Goal: Transaction & Acquisition: Purchase product/service

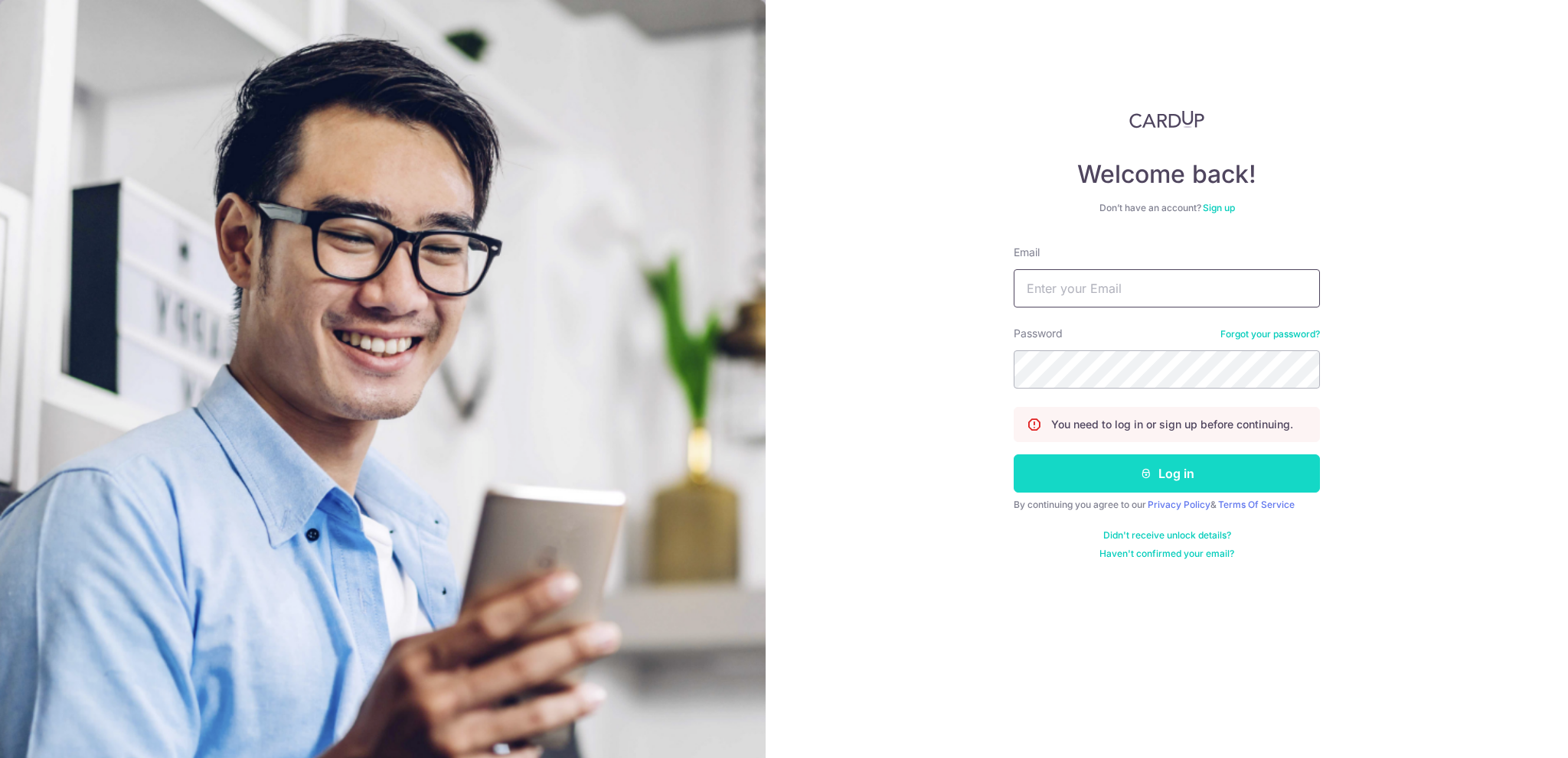
type input "rachael.lee@vinora.com.sg"
click at [1166, 475] on button "Log in" at bounding box center [1166, 474] width 306 height 38
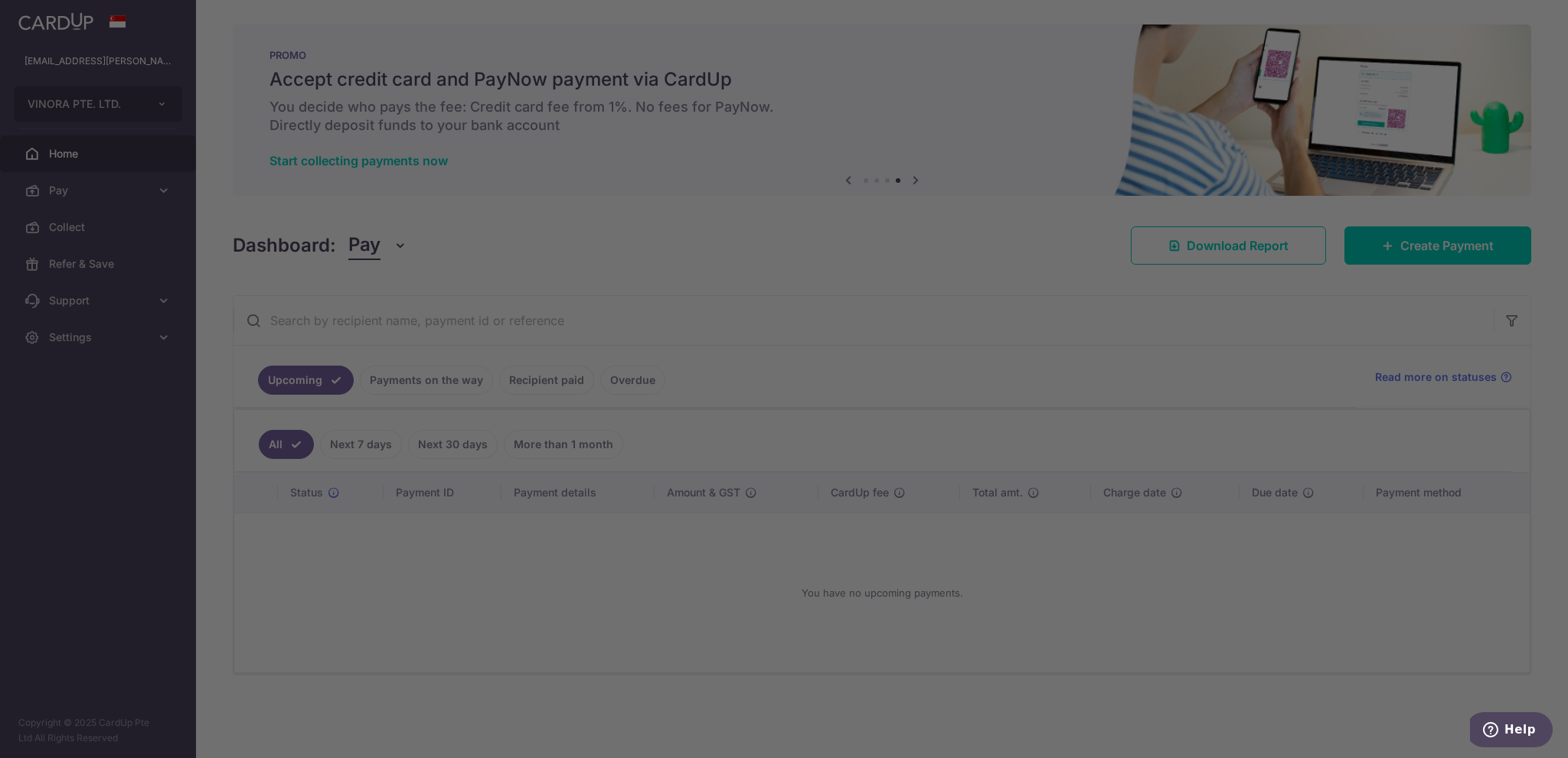
click at [539, 250] on div at bounding box center [791, 383] width 1583 height 766
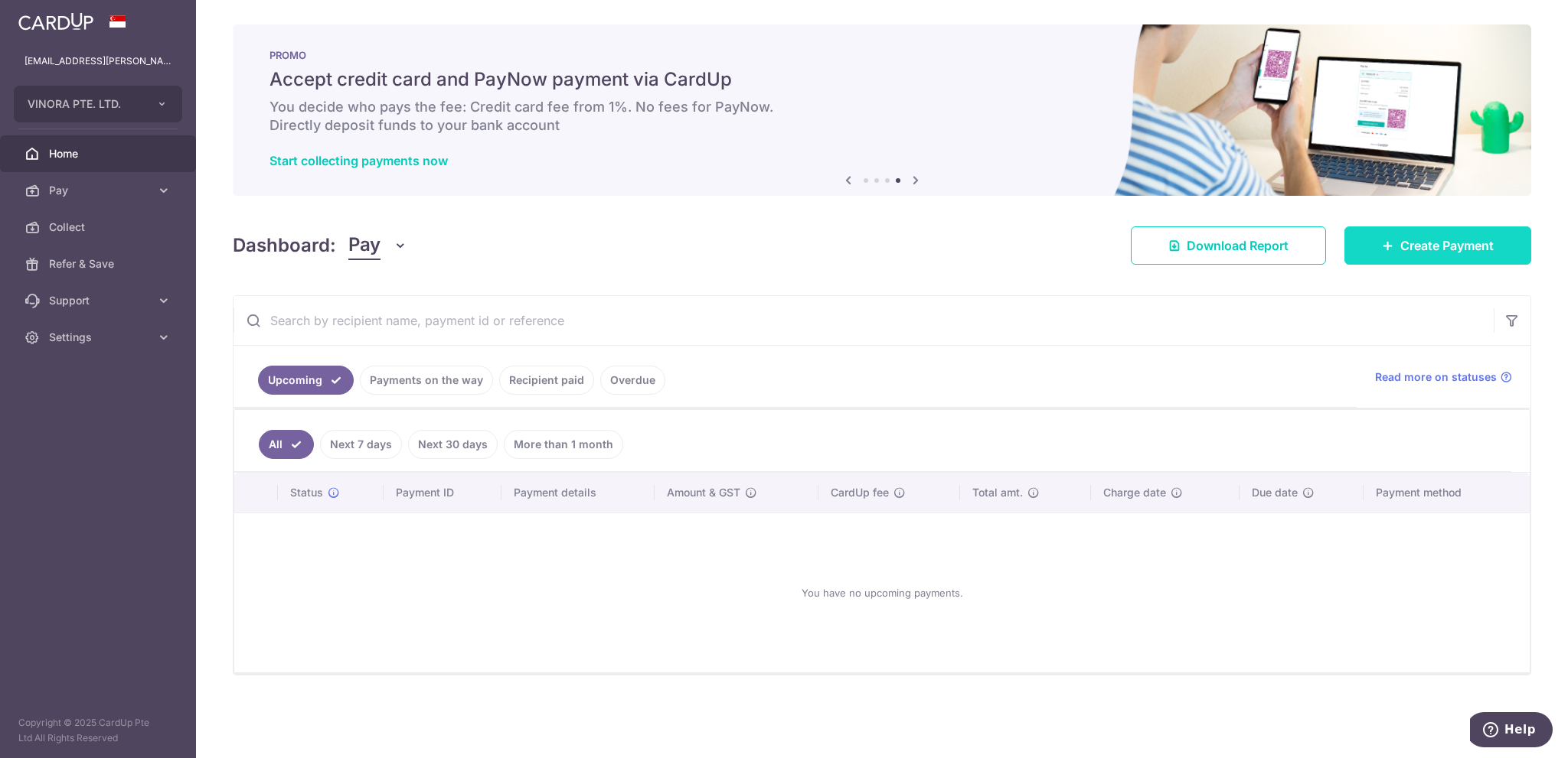
click at [1376, 252] on link "Create Payment" at bounding box center [1437, 246] width 187 height 38
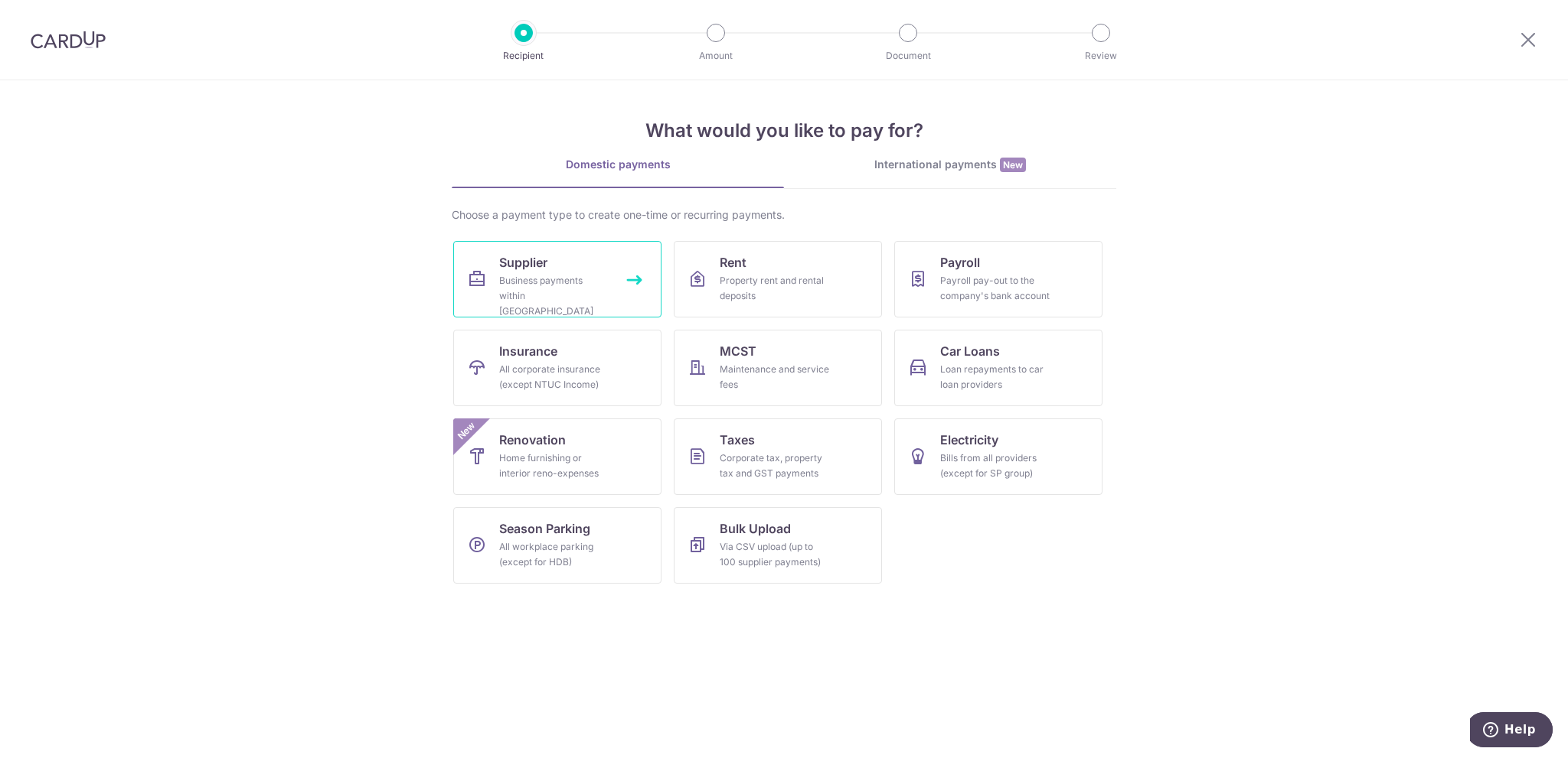
click at [519, 272] on link "Supplier Business payments within Singapore" at bounding box center [557, 280] width 209 height 77
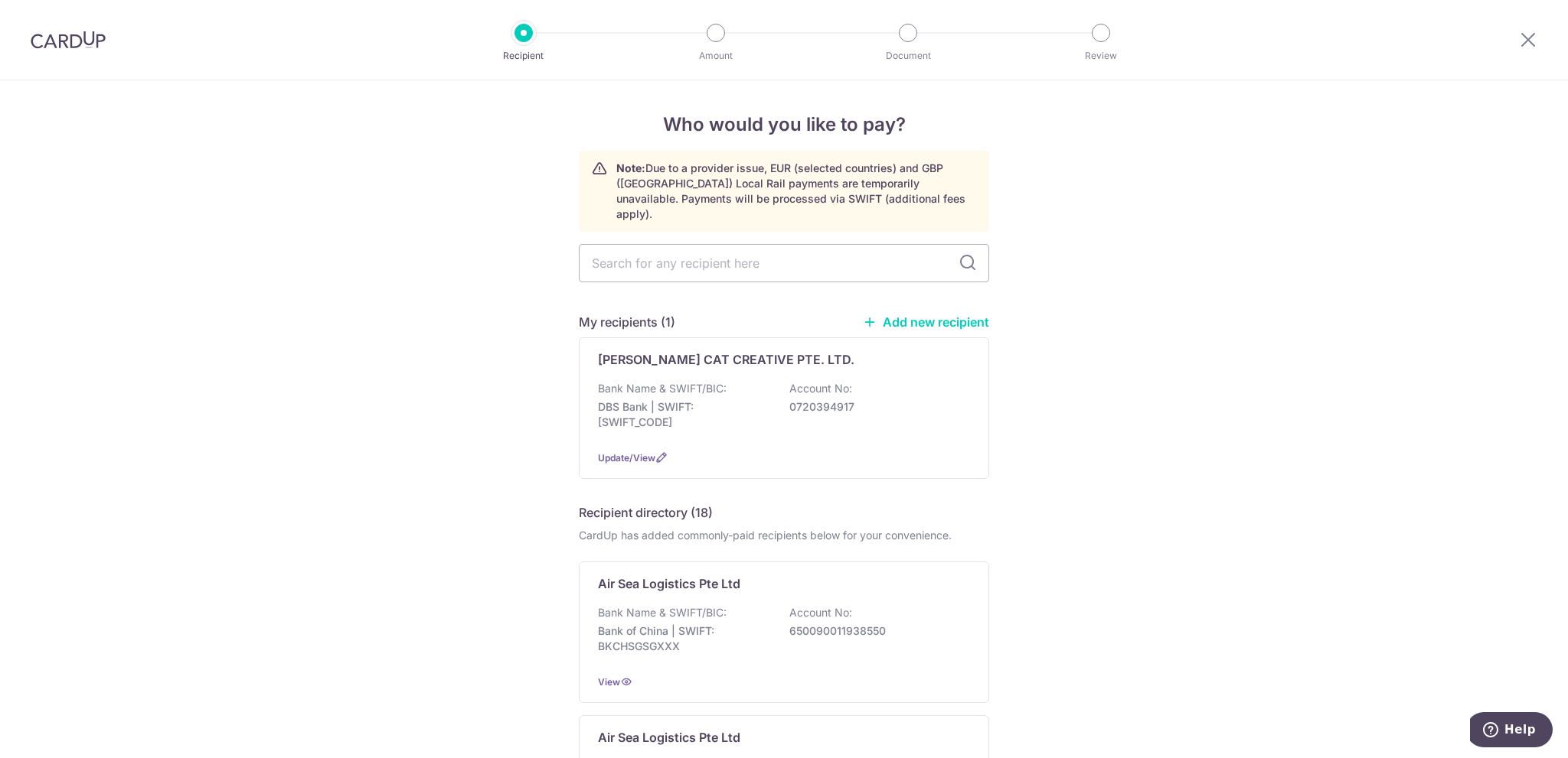
click at [889, 315] on link "Add new recipient" at bounding box center [926, 322] width 126 height 16
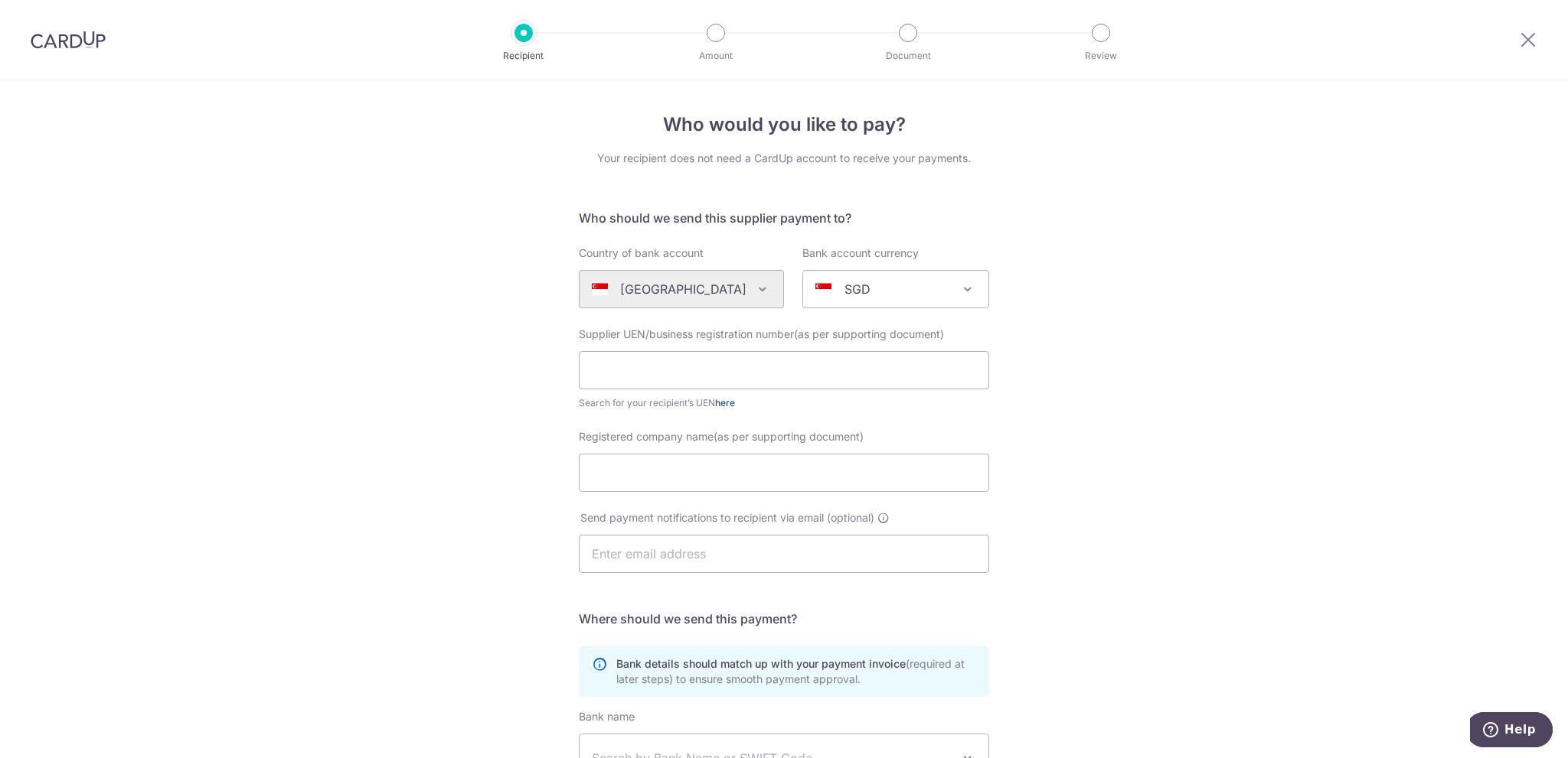
click at [719, 400] on link "here" at bounding box center [725, 402] width 20 height 12
click at [716, 367] on input "text" at bounding box center [784, 370] width 410 height 38
paste input "199501350E"
type input "199501350E"
click at [658, 473] on input "Registered company name(as per supporting document)" at bounding box center [784, 473] width 410 height 38
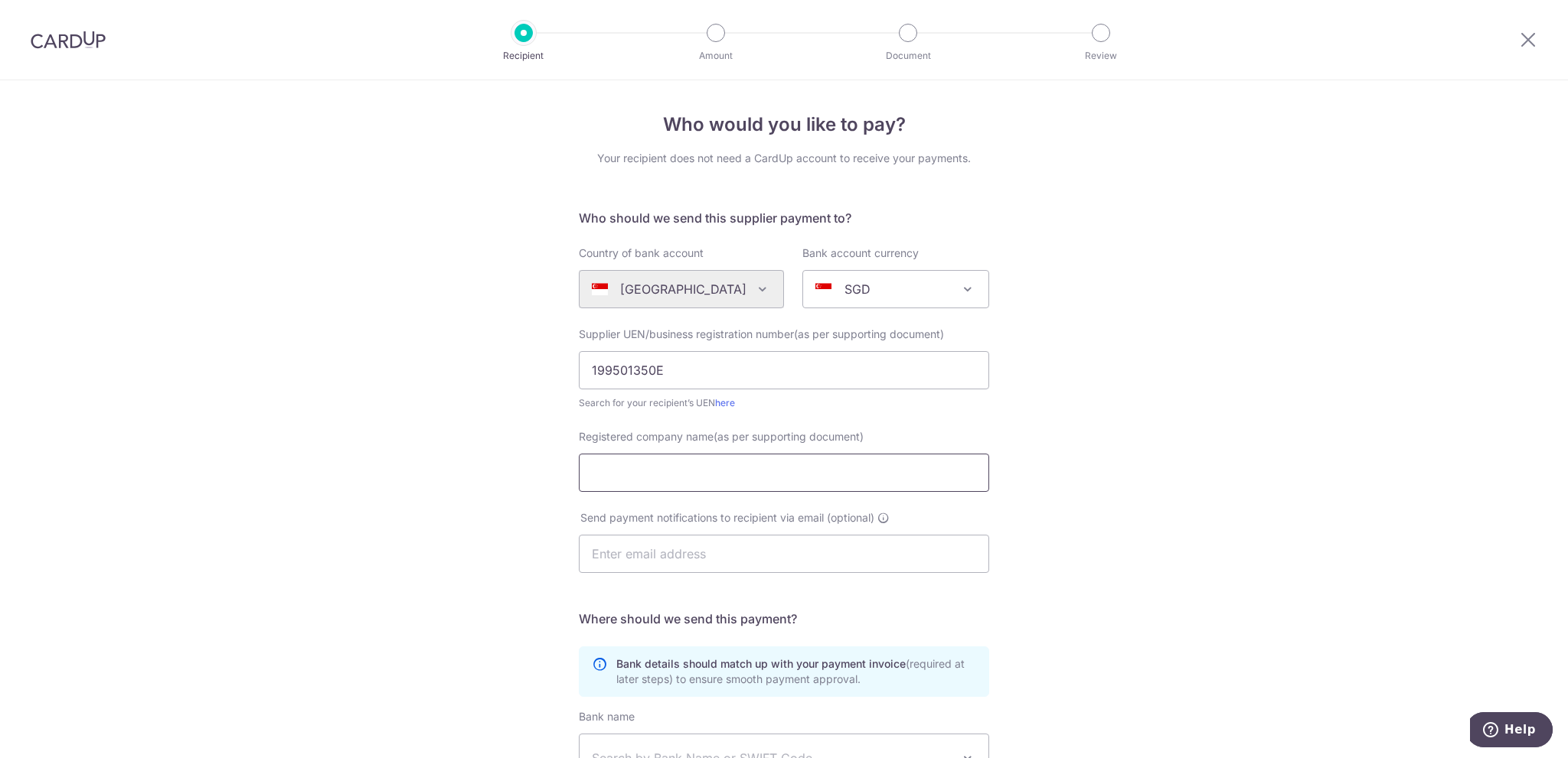
paste input "CLASQUIN SINGAPORE"
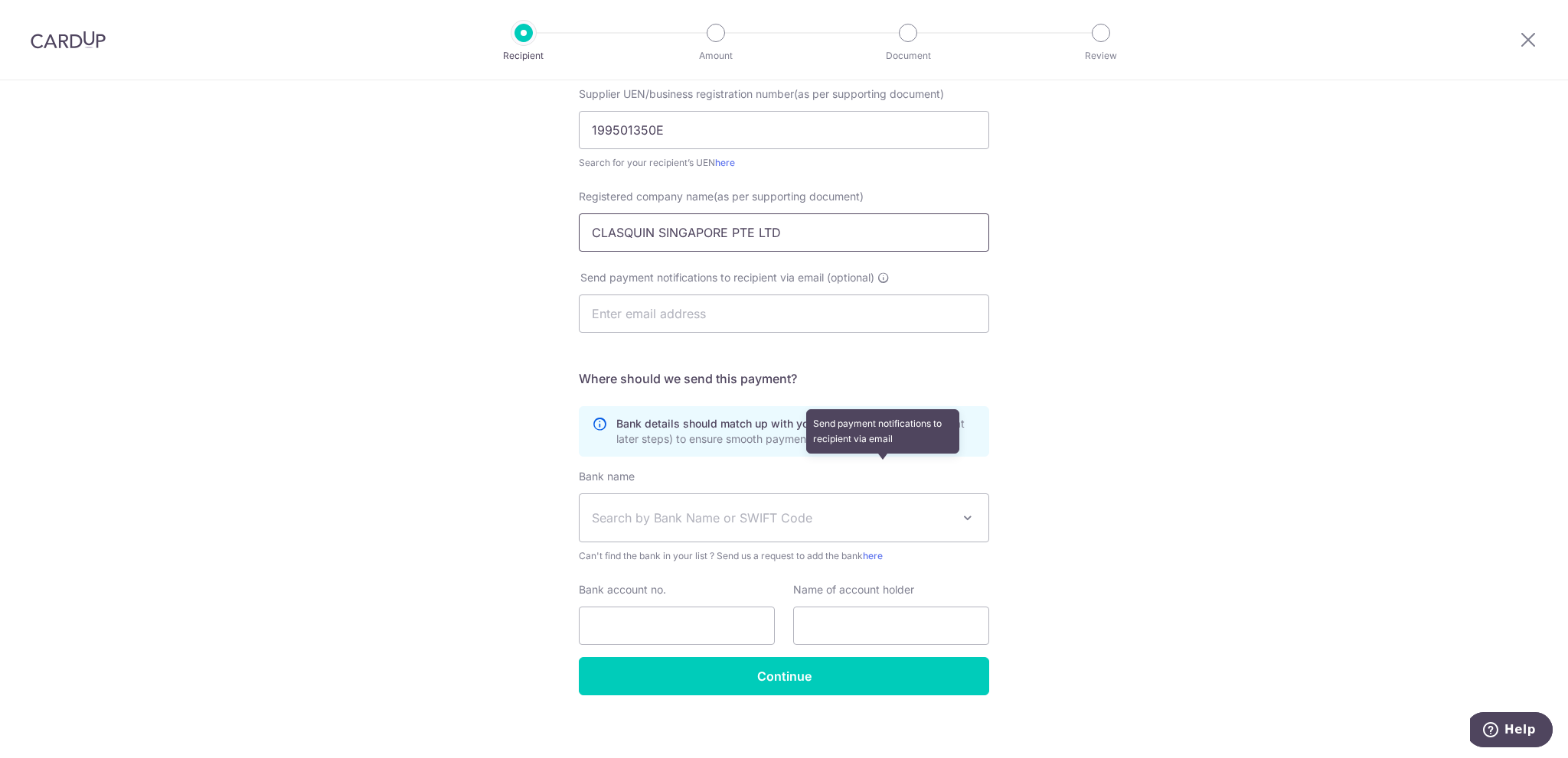
scroll to position [248, 0]
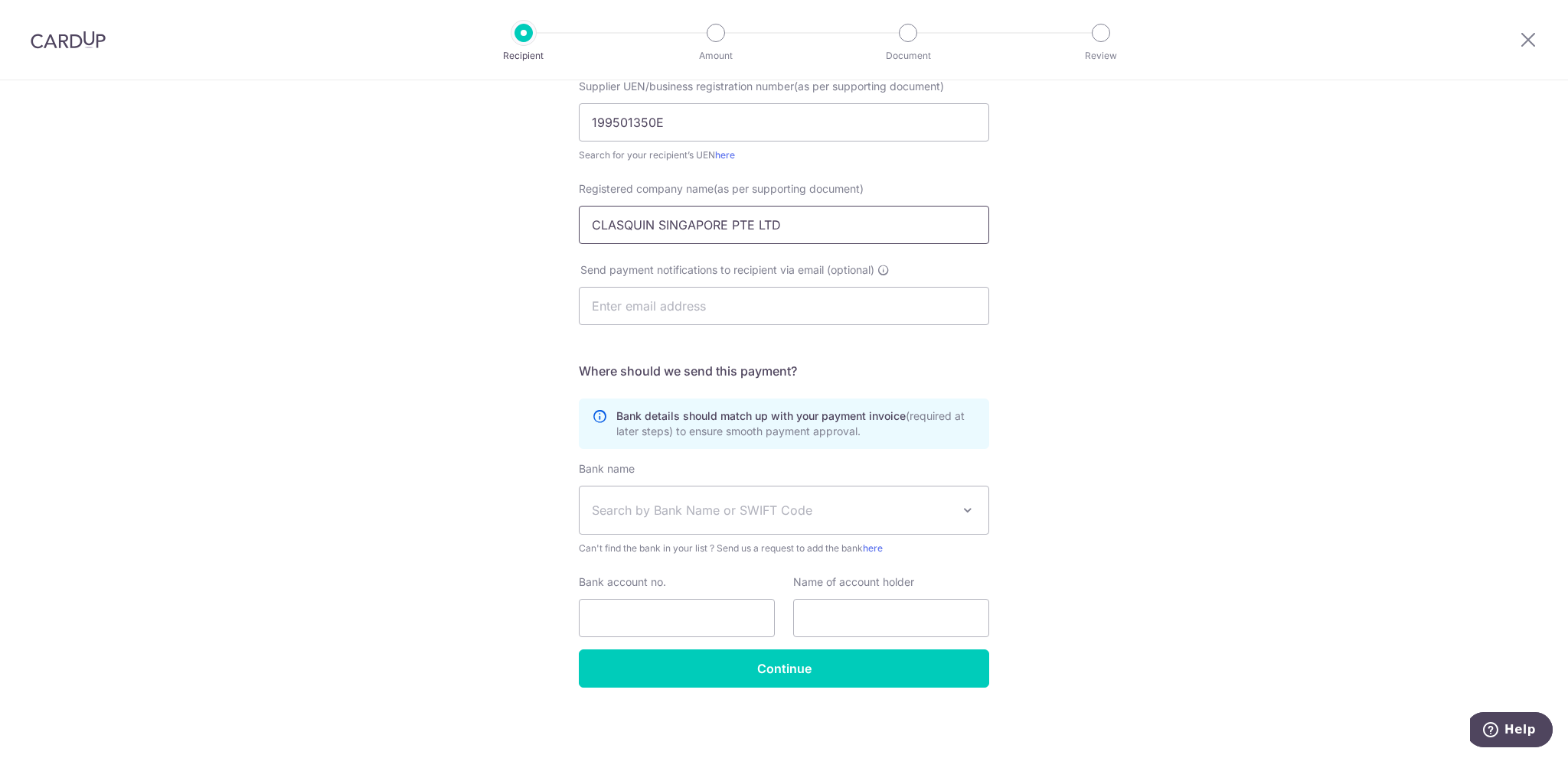
type input "CLASQUIN SINGAPORE PTE LTD"
click at [705, 518] on span "Search by Bank Name or SWIFT Code" at bounding box center [783, 510] width 409 height 48
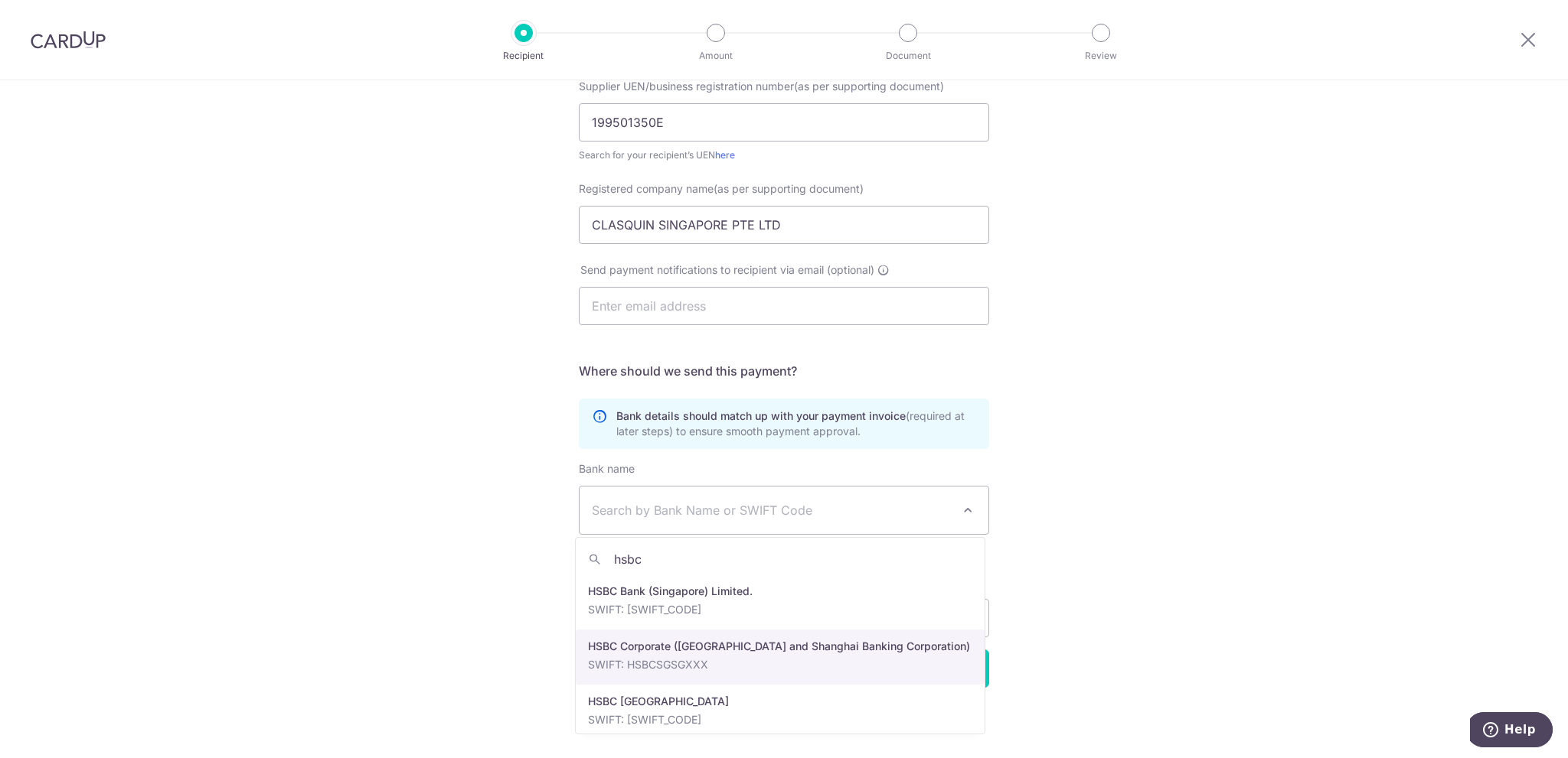
type input "hsbc"
select select "9"
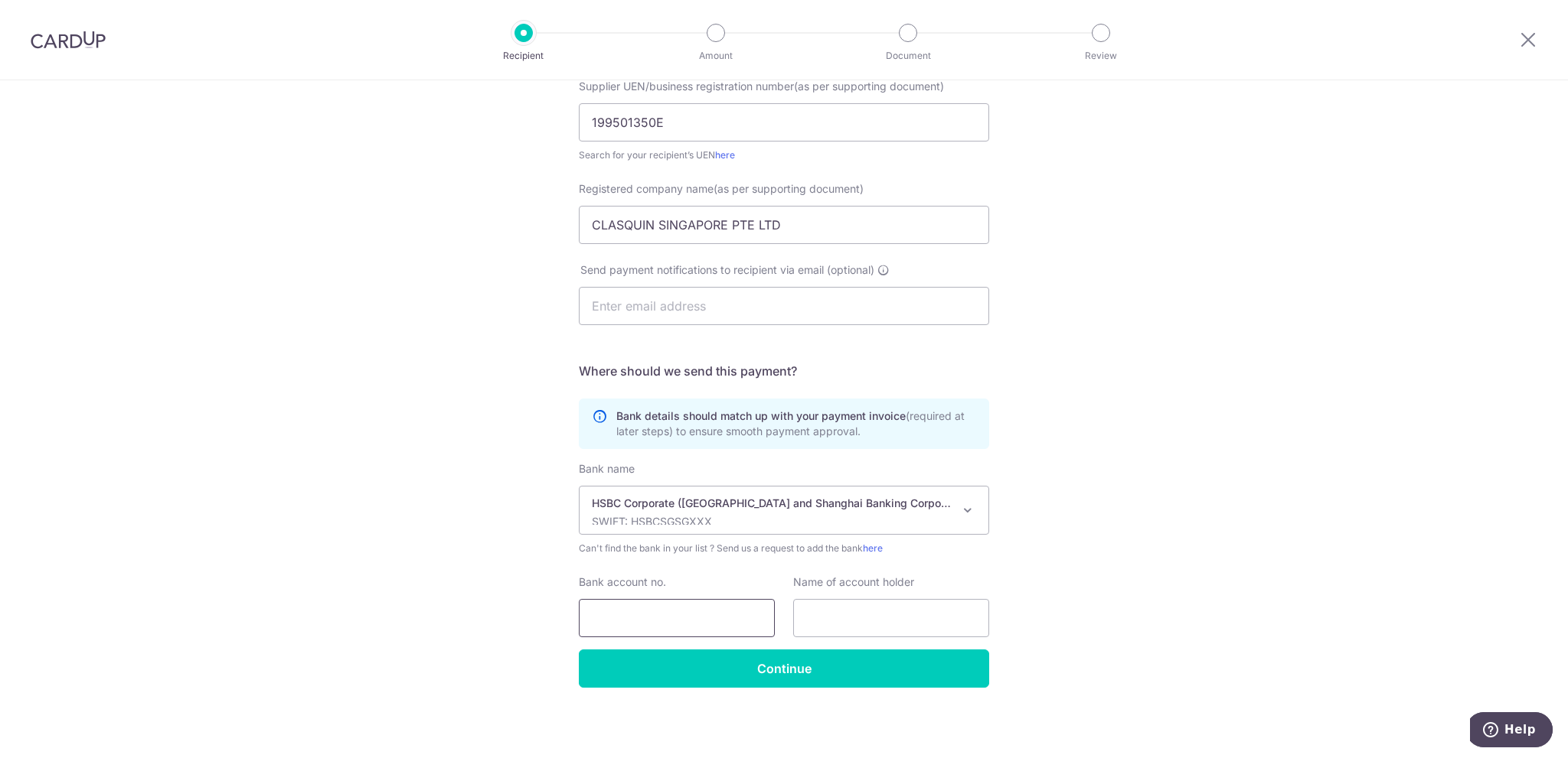
click at [683, 607] on input "Bank account no." at bounding box center [677, 618] width 196 height 38
paste input "141165423001"
type input "141165423001"
click at [794, 621] on input "text" at bounding box center [891, 618] width 196 height 38
paste input "CLASQUIN SINGAPORE PTE LTDNO"
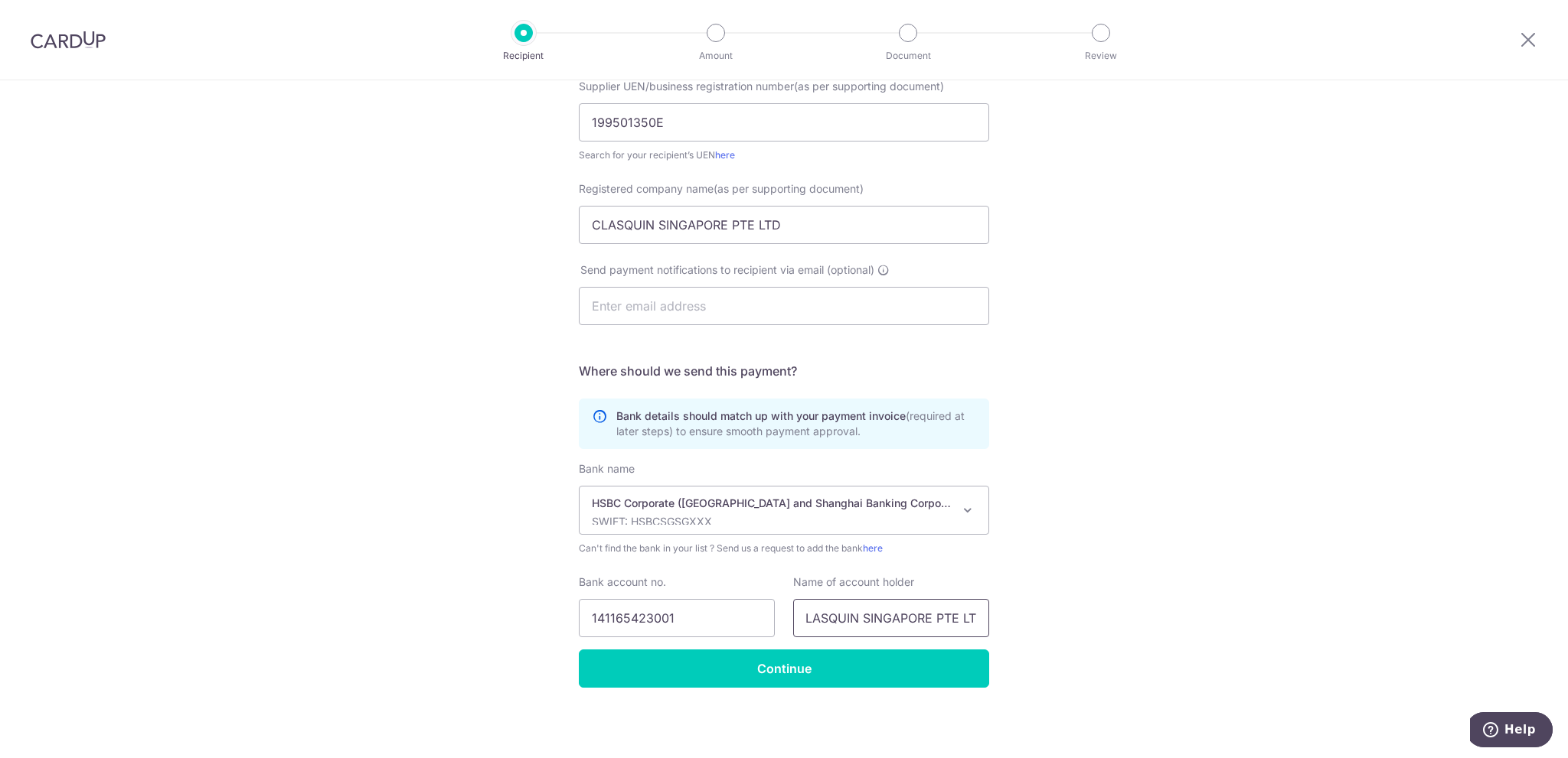
scroll to position [0, 18]
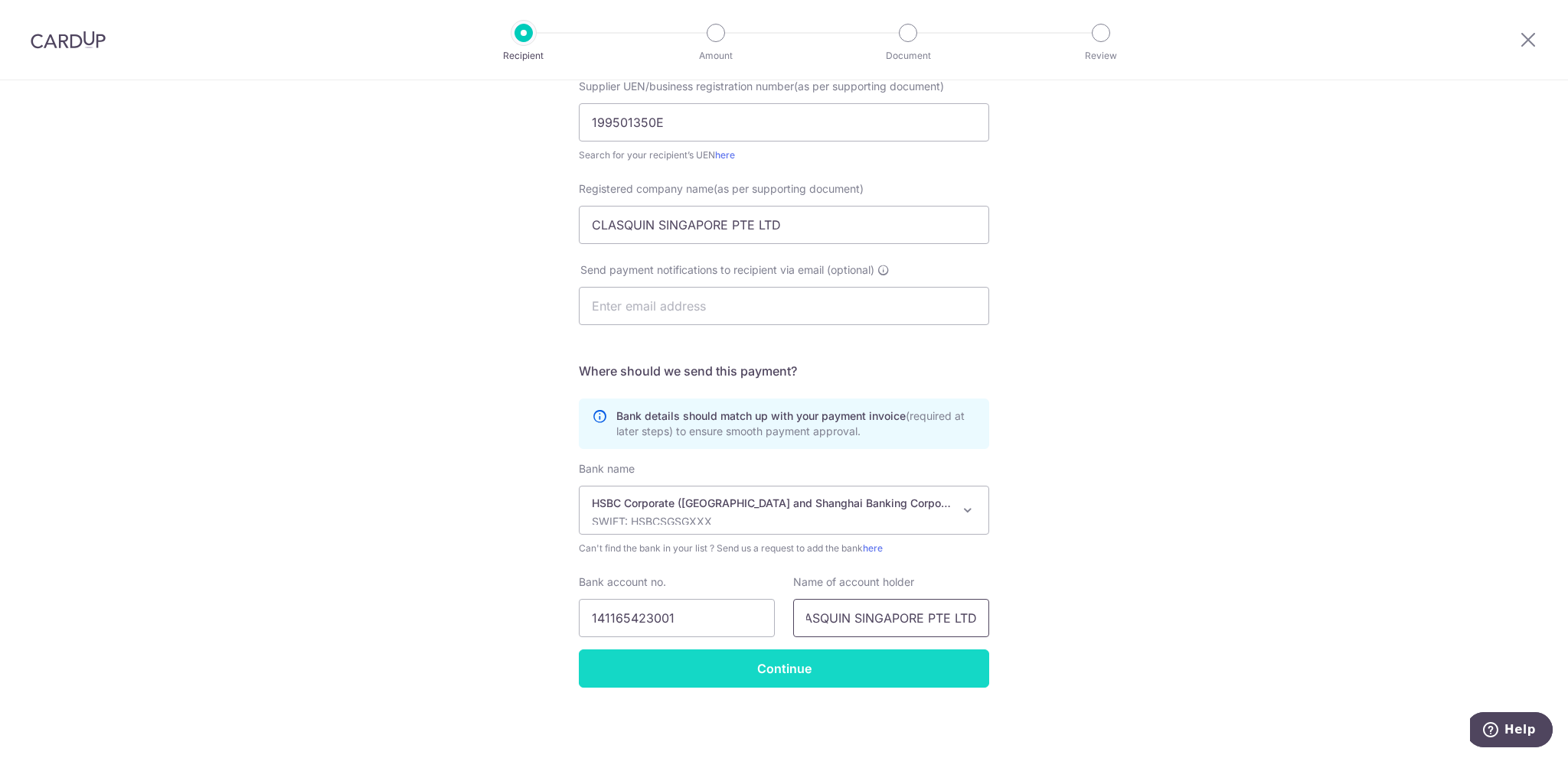
type input "CLASQUIN SINGAPORE PTE LTD"
click at [810, 667] on input "Continue" at bounding box center [784, 668] width 410 height 38
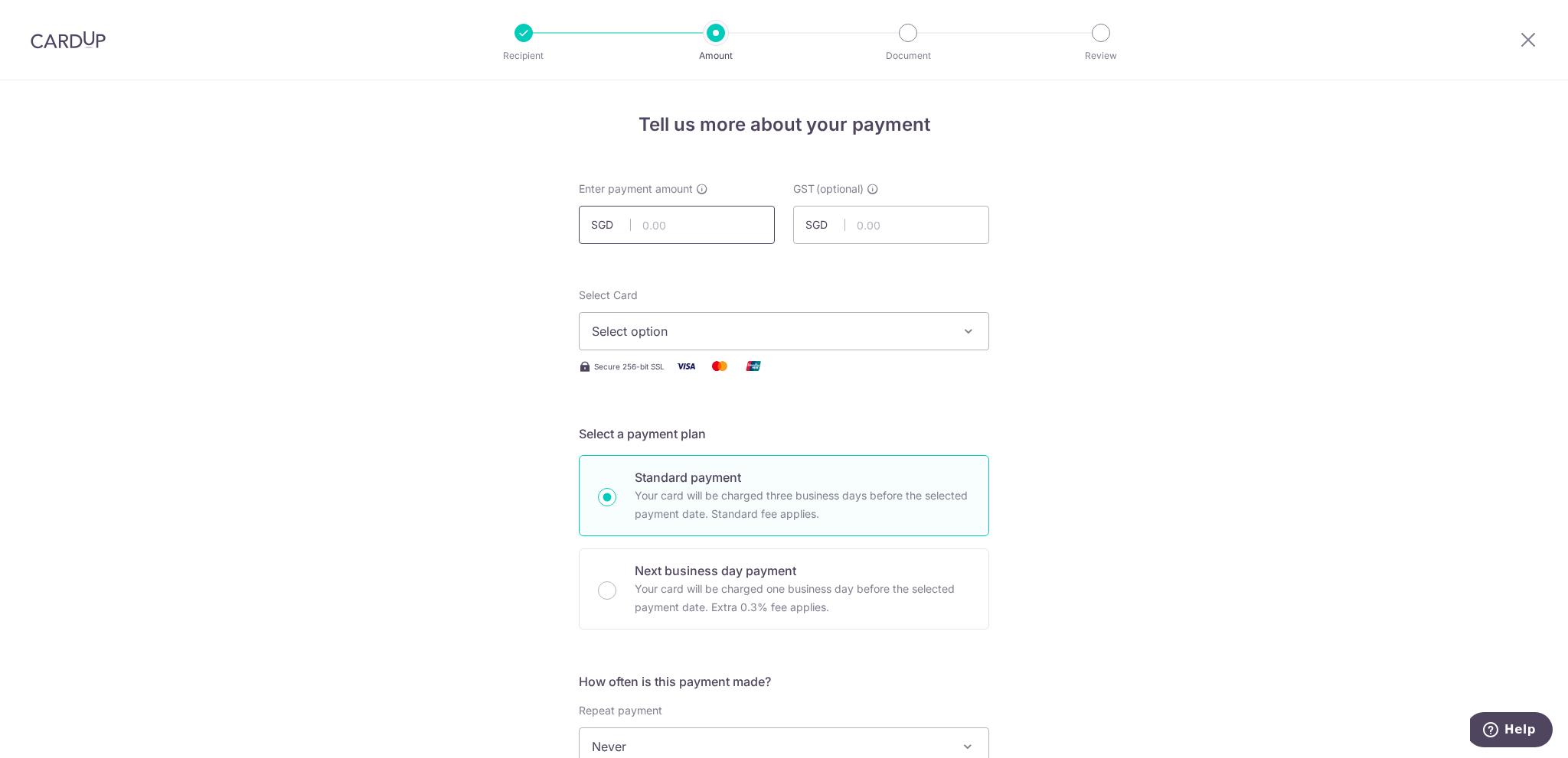
click at [672, 235] on input "text" at bounding box center [677, 225] width 196 height 38
paste input "1,767.74"
type input "1,767.74"
click at [707, 339] on span "Select option" at bounding box center [770, 331] width 357 height 18
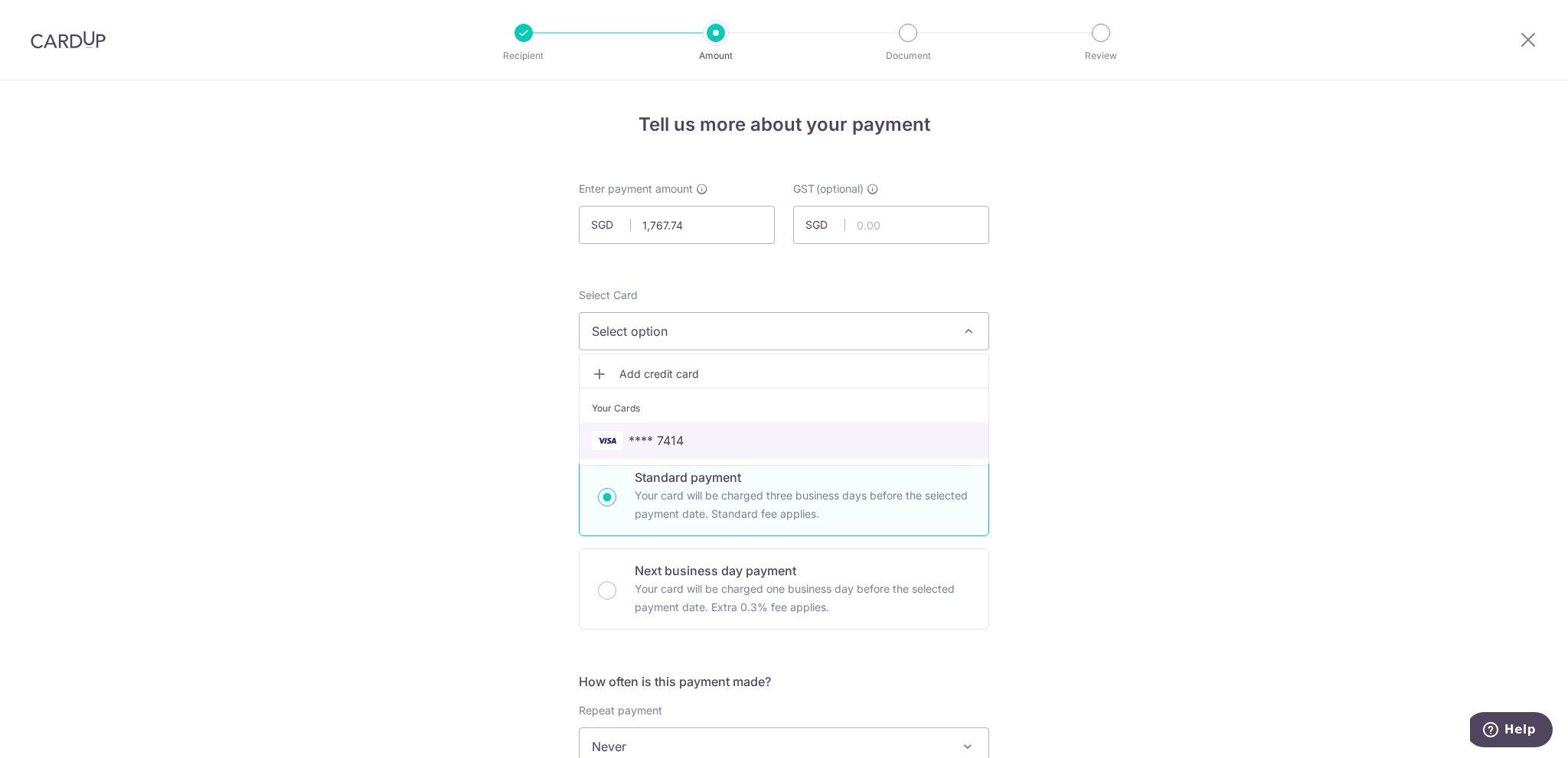
click at [686, 438] on span "**** 7414" at bounding box center [784, 441] width 384 height 18
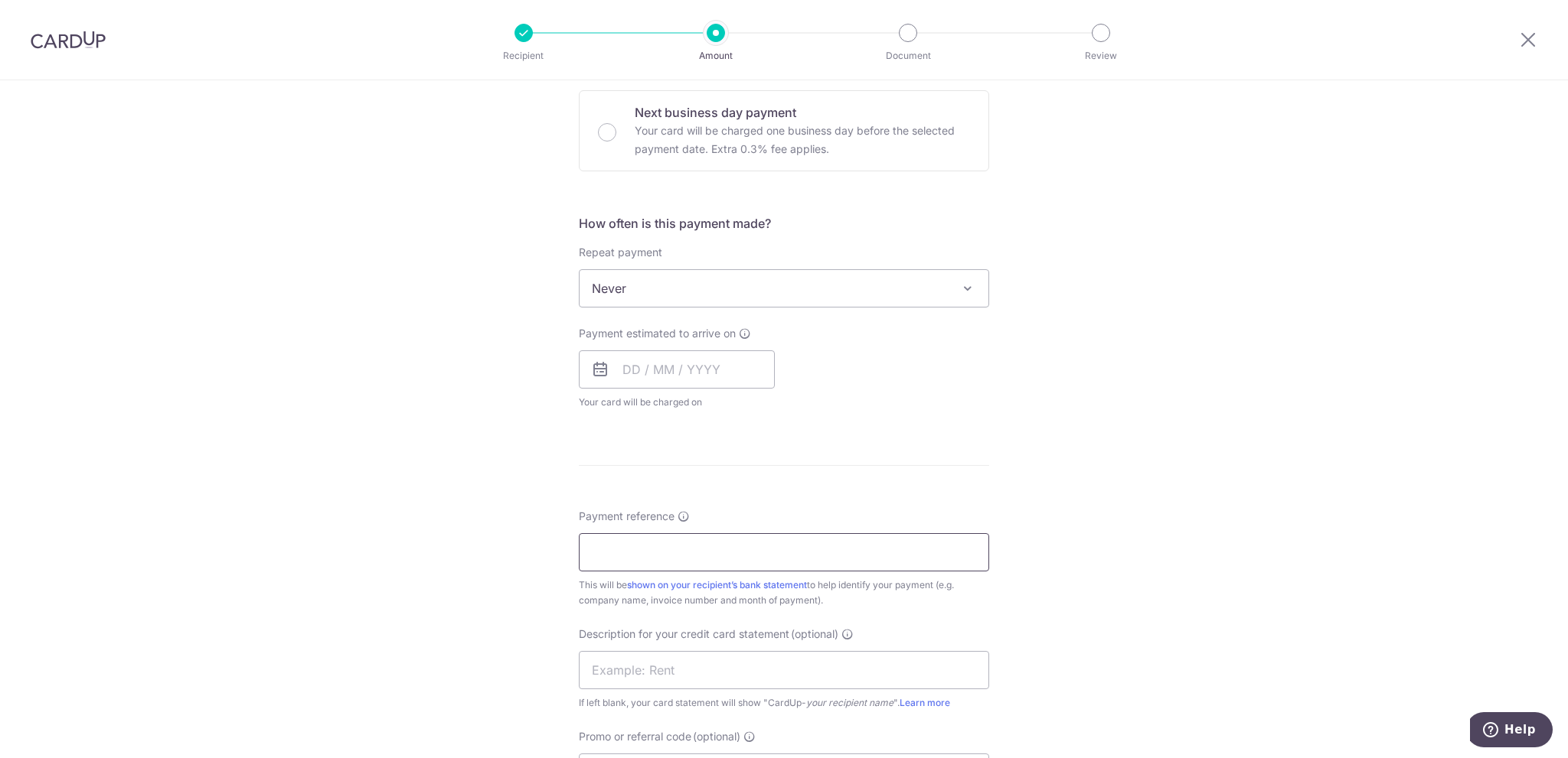
scroll to position [459, 0]
click at [726, 351] on input "text" at bounding box center [677, 368] width 196 height 38
click at [752, 502] on link "12" at bounding box center [763, 507] width 25 height 25
type input "12/09/2025"
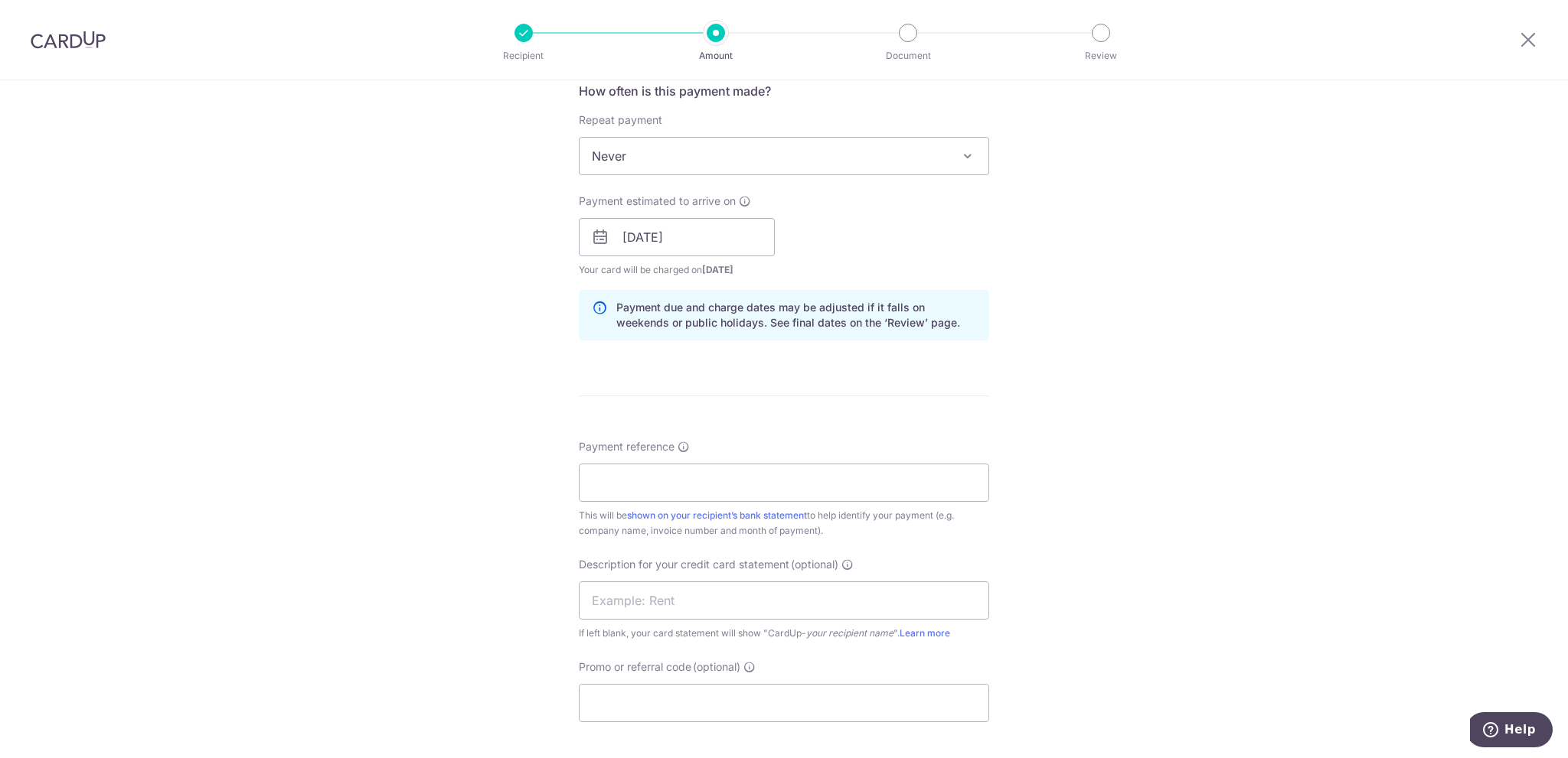
scroll to position [612, 0]
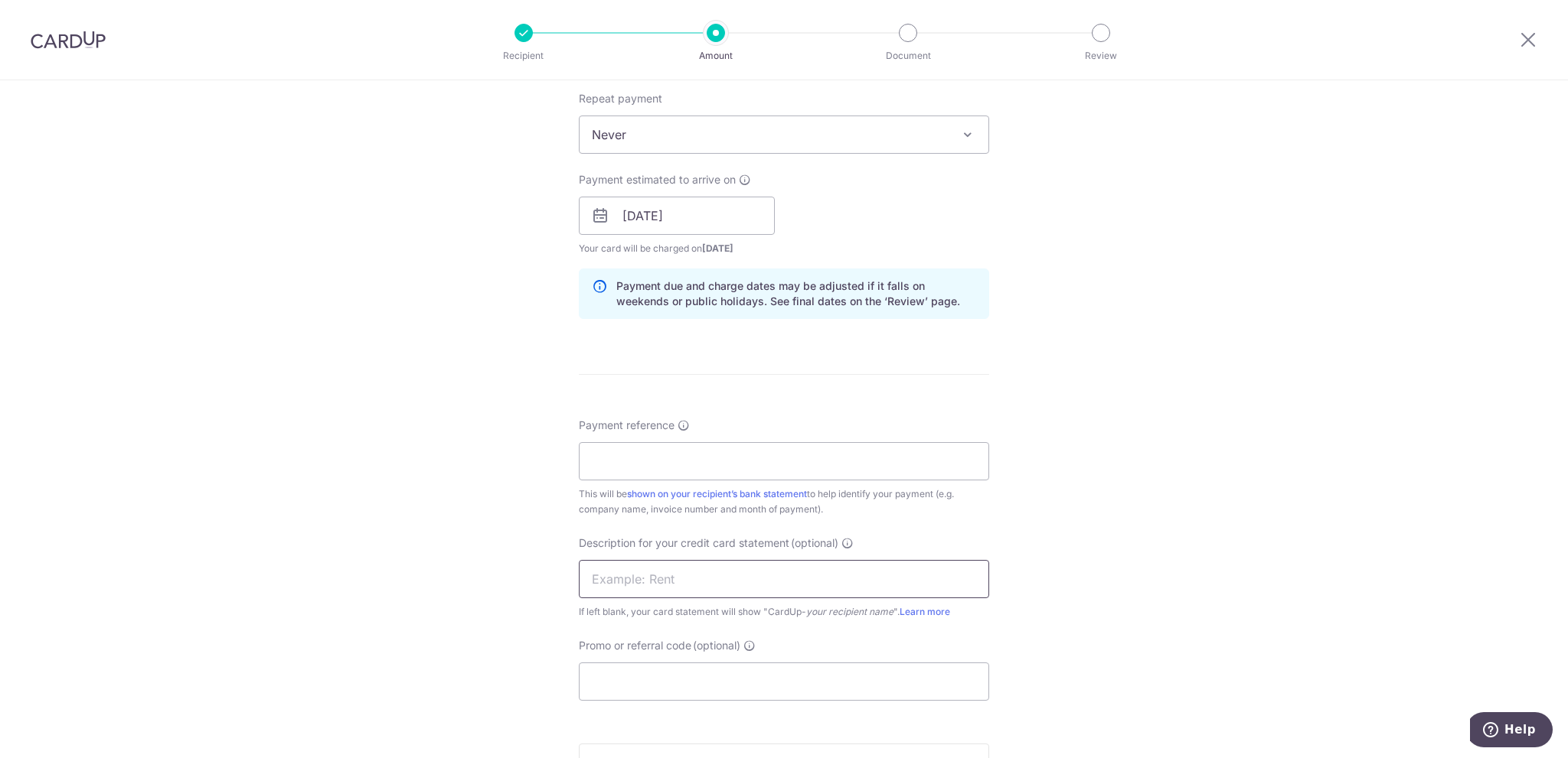
click at [666, 569] on input "text" at bounding box center [784, 579] width 410 height 38
paste input "TAX IN"
drag, startPoint x: 644, startPoint y: 577, endPoint x: 725, endPoint y: 571, distance: 81.2
click at [725, 571] on input "Clasquin TAX IN" at bounding box center [784, 579] width 410 height 38
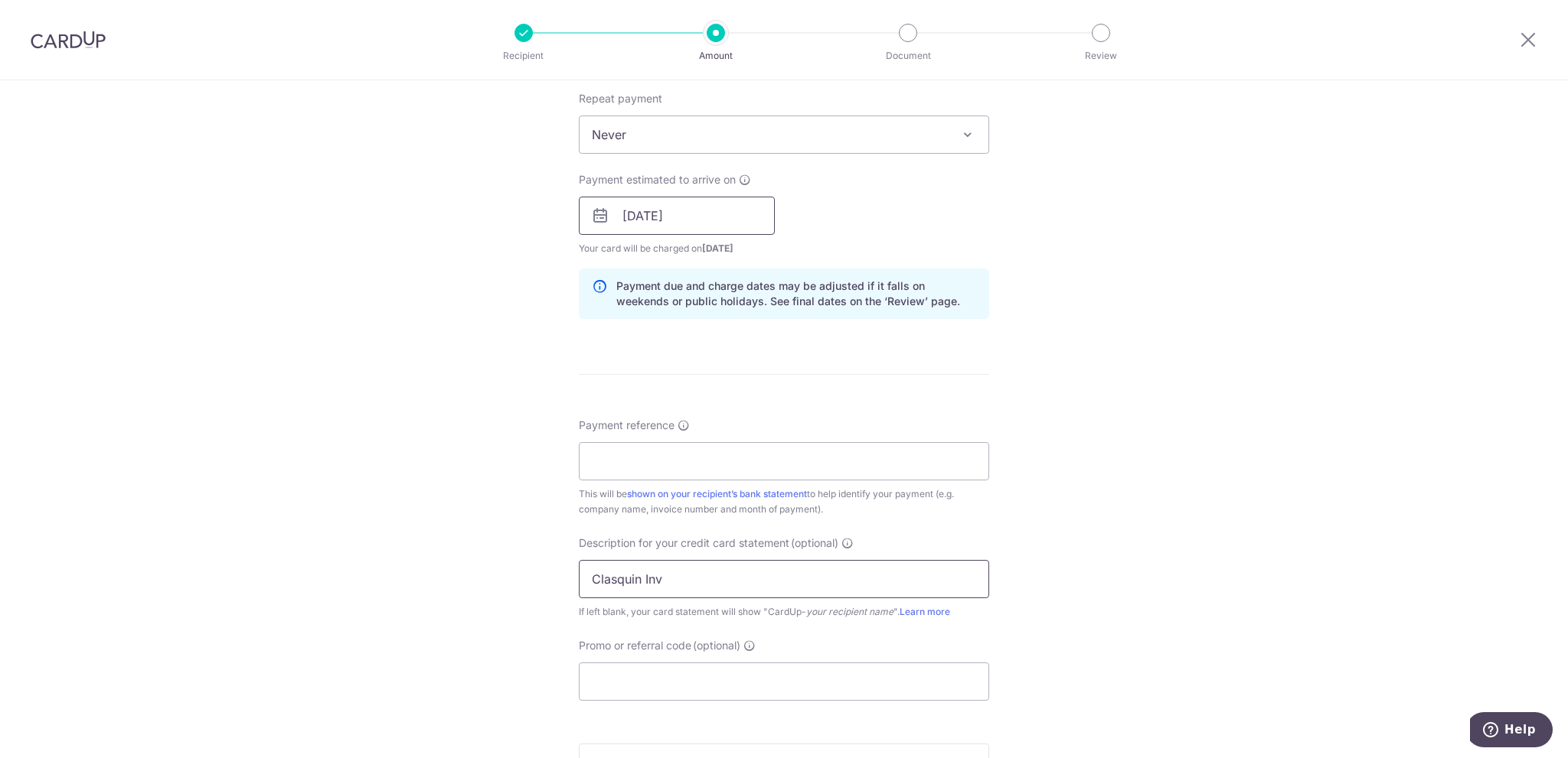
type input "Clasquin Inv"
click at [705, 213] on input "[DATE]" at bounding box center [677, 216] width 196 height 38
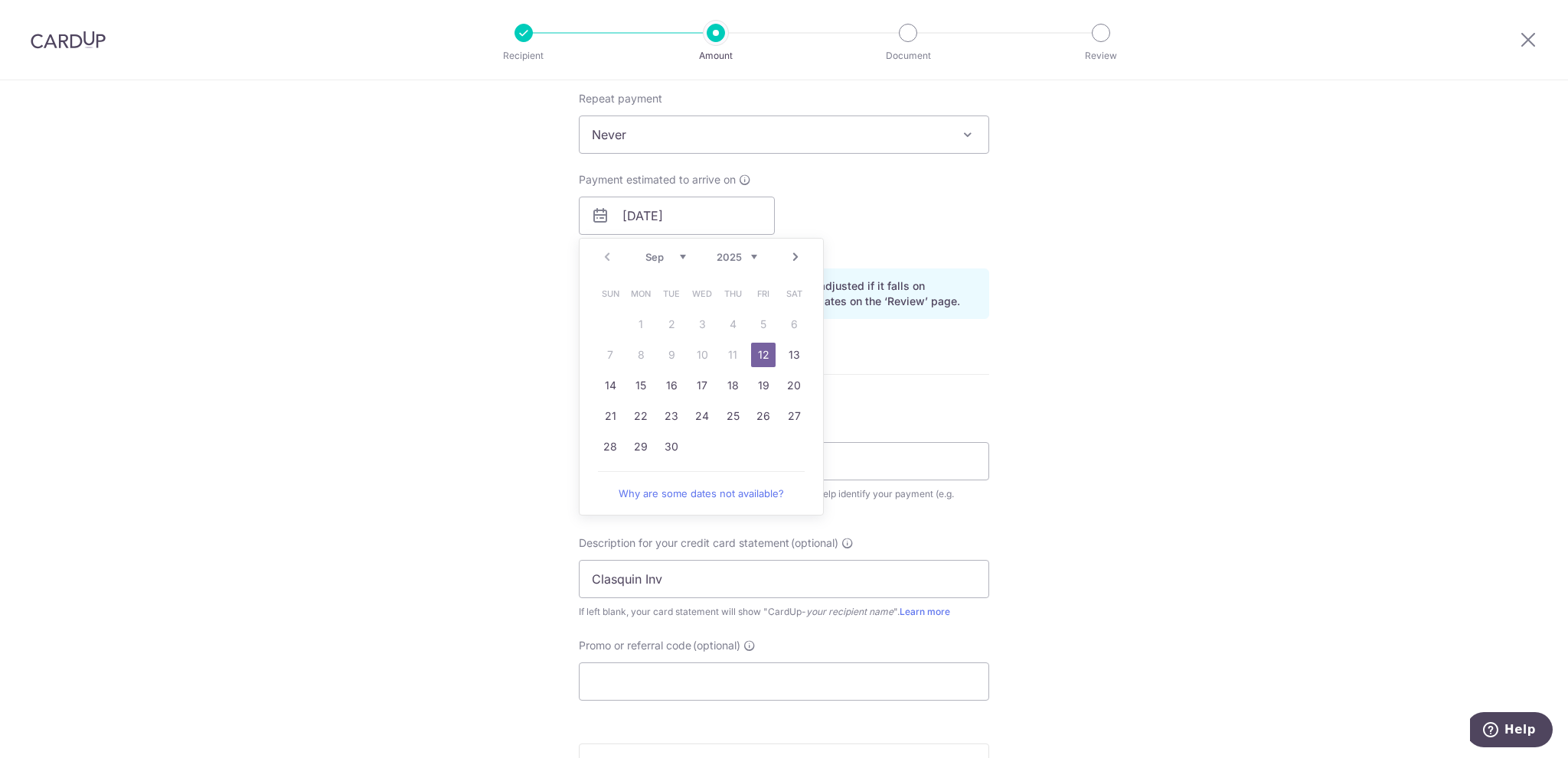
click at [758, 348] on link "12" at bounding box center [763, 355] width 25 height 25
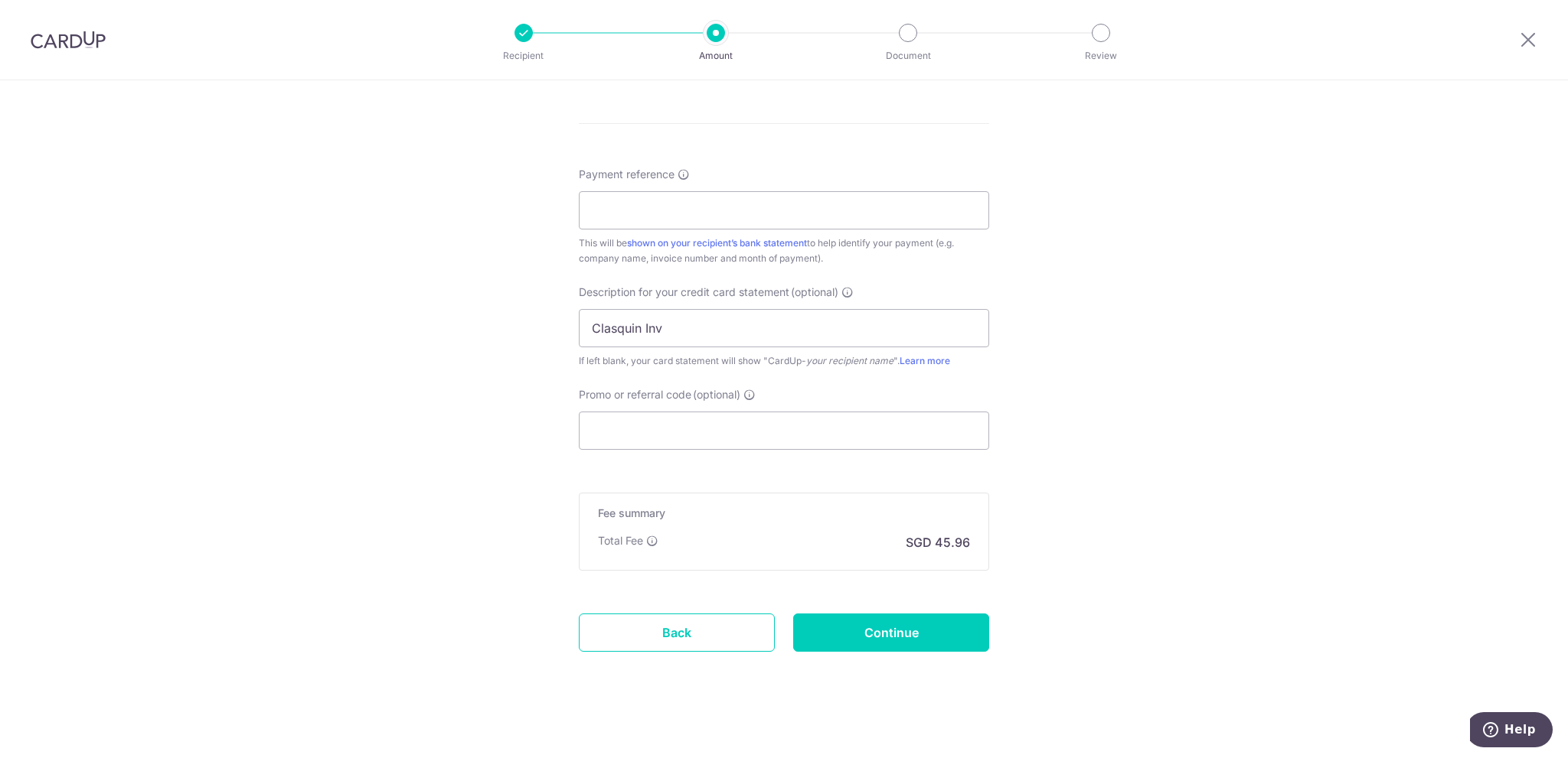
scroll to position [869, 0]
click at [870, 635] on input "Continue" at bounding box center [891, 626] width 196 height 38
type input "Create Schedule"
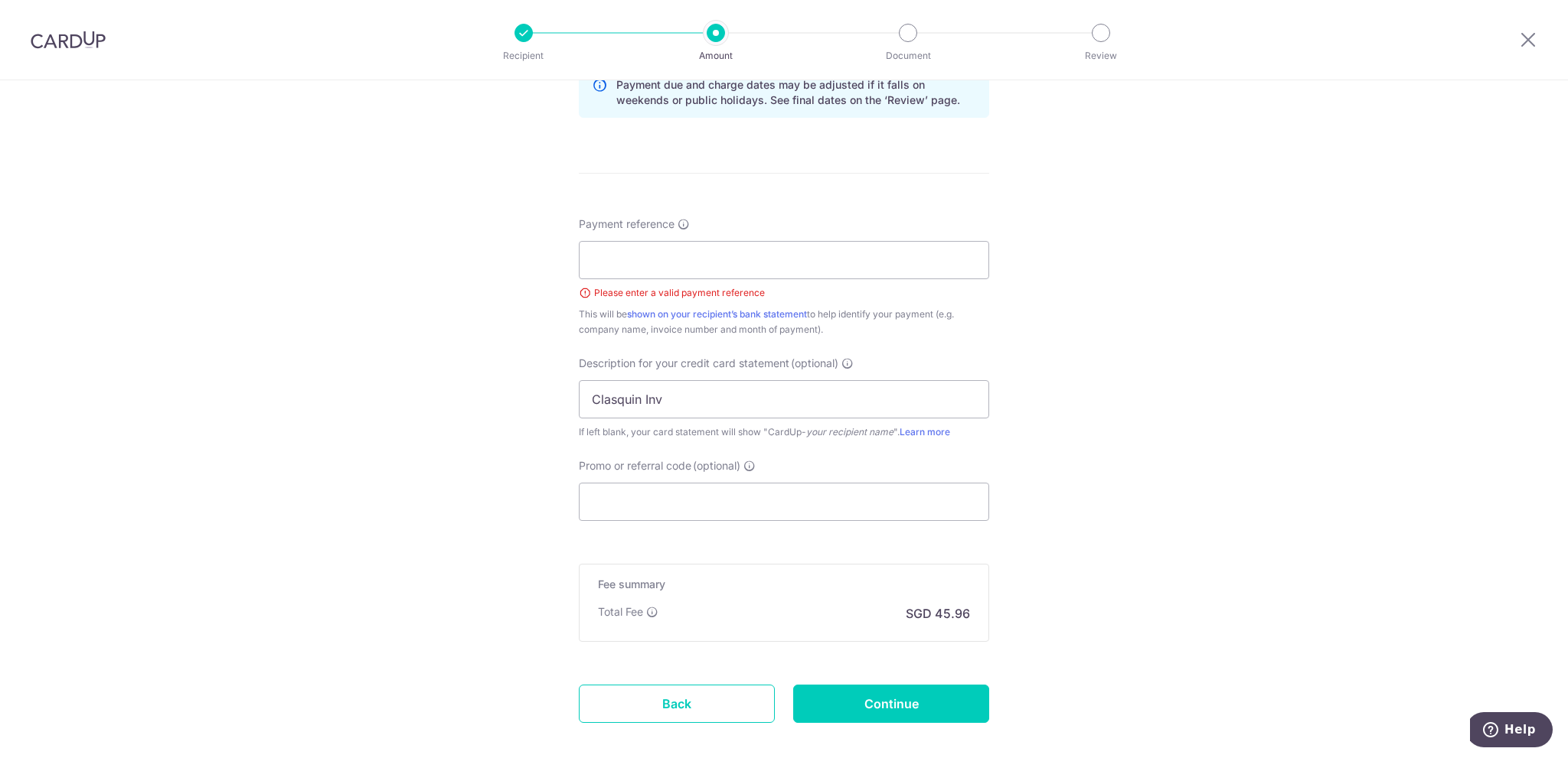
scroll to position [738, 0]
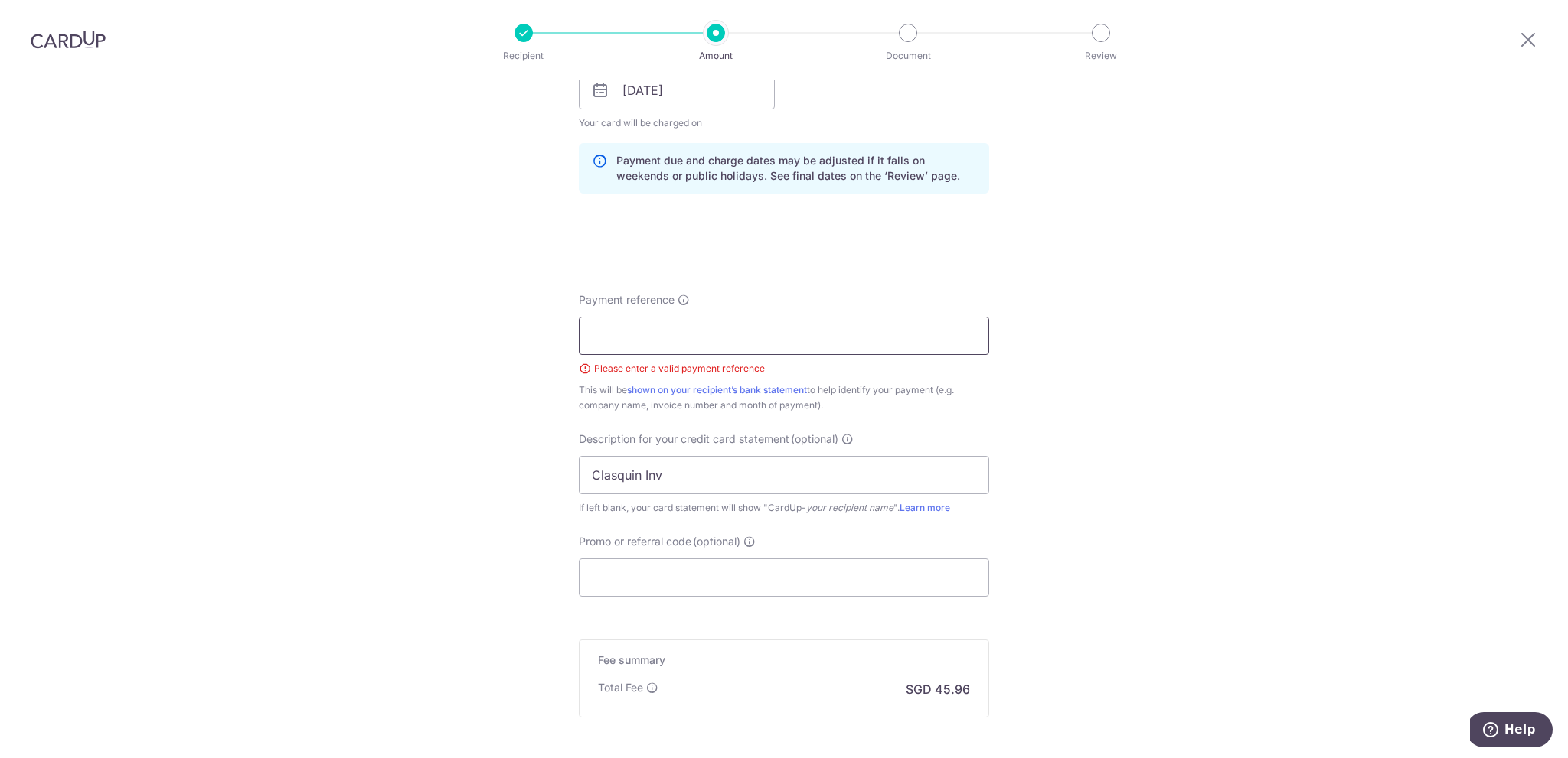
click at [643, 335] on input "Payment reference" at bounding box center [784, 336] width 410 height 38
paste input "TAX INVOICE 17014785"
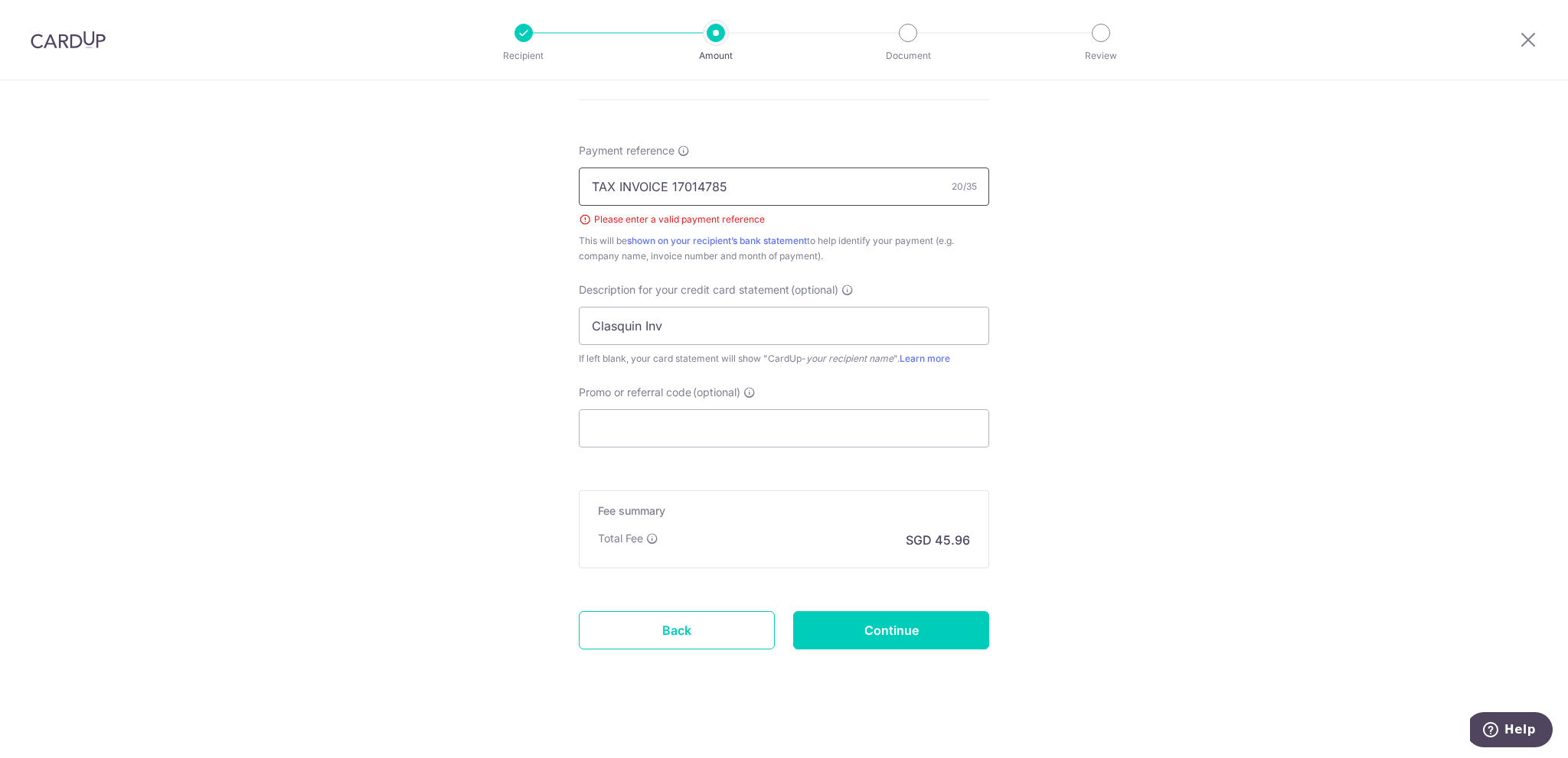
scroll to position [891, 0]
type input "TAX INVOICE 17014785"
click at [874, 629] on input "Continue" at bounding box center [891, 626] width 196 height 38
type input "Create Schedule"
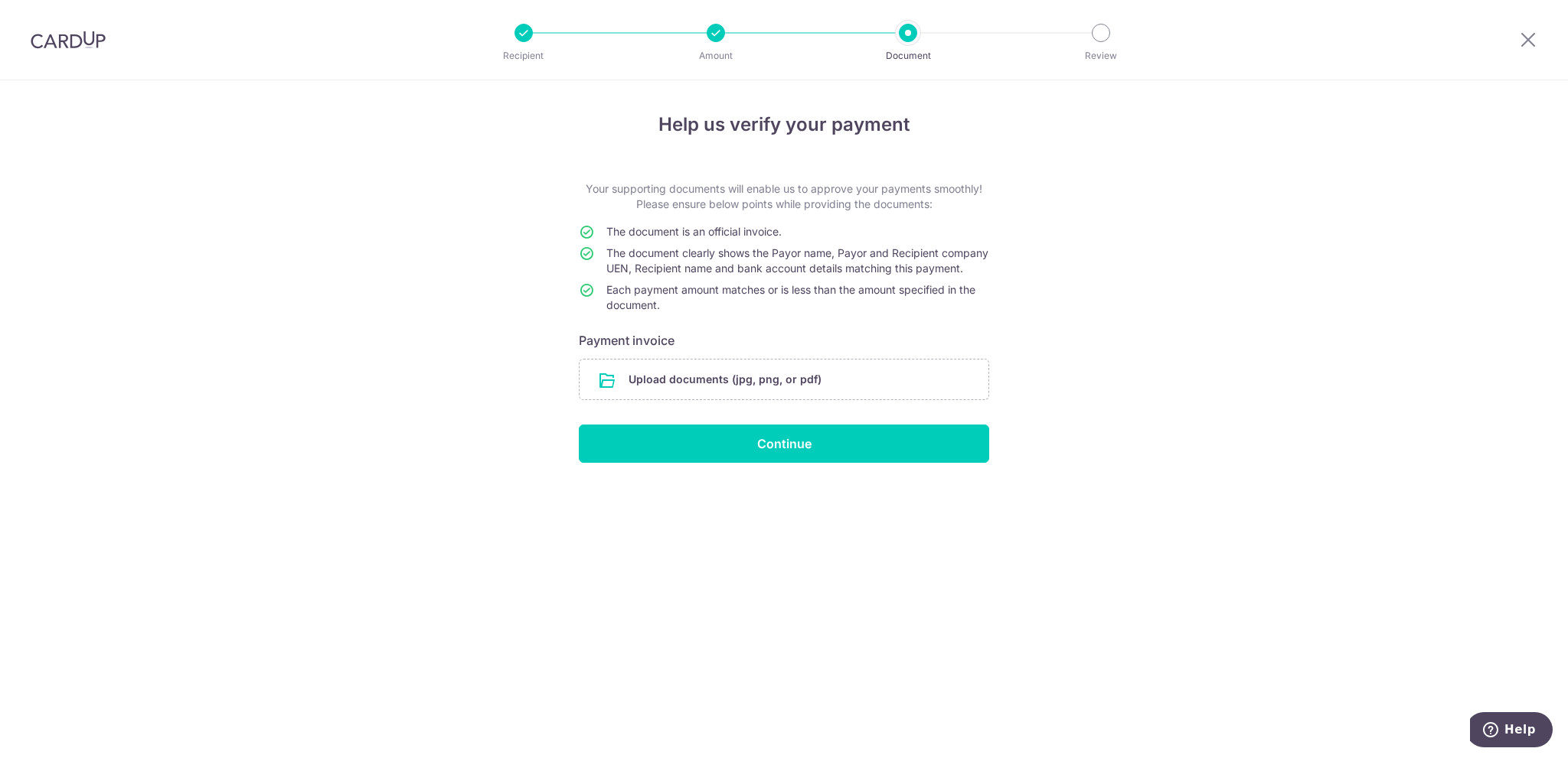
drag, startPoint x: 368, startPoint y: 364, endPoint x: 388, endPoint y: 367, distance: 20.2
click at [368, 364] on div "Help us verify your payment Your supporting documents will enable us to approve…" at bounding box center [784, 419] width 1568 height 678
click at [694, 400] on input "file" at bounding box center [783, 379] width 409 height 40
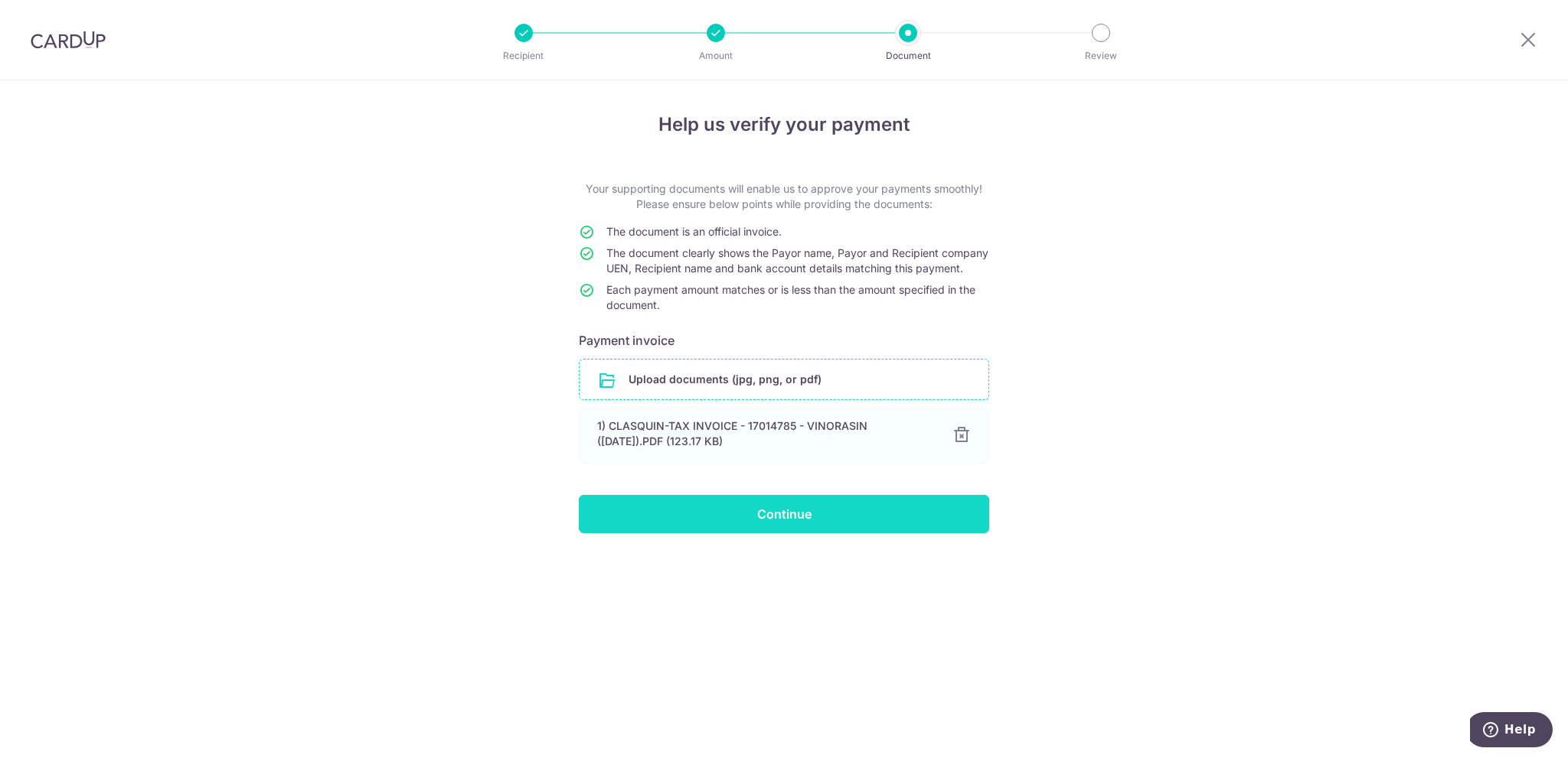
click at [835, 527] on input "Continue" at bounding box center [784, 514] width 410 height 38
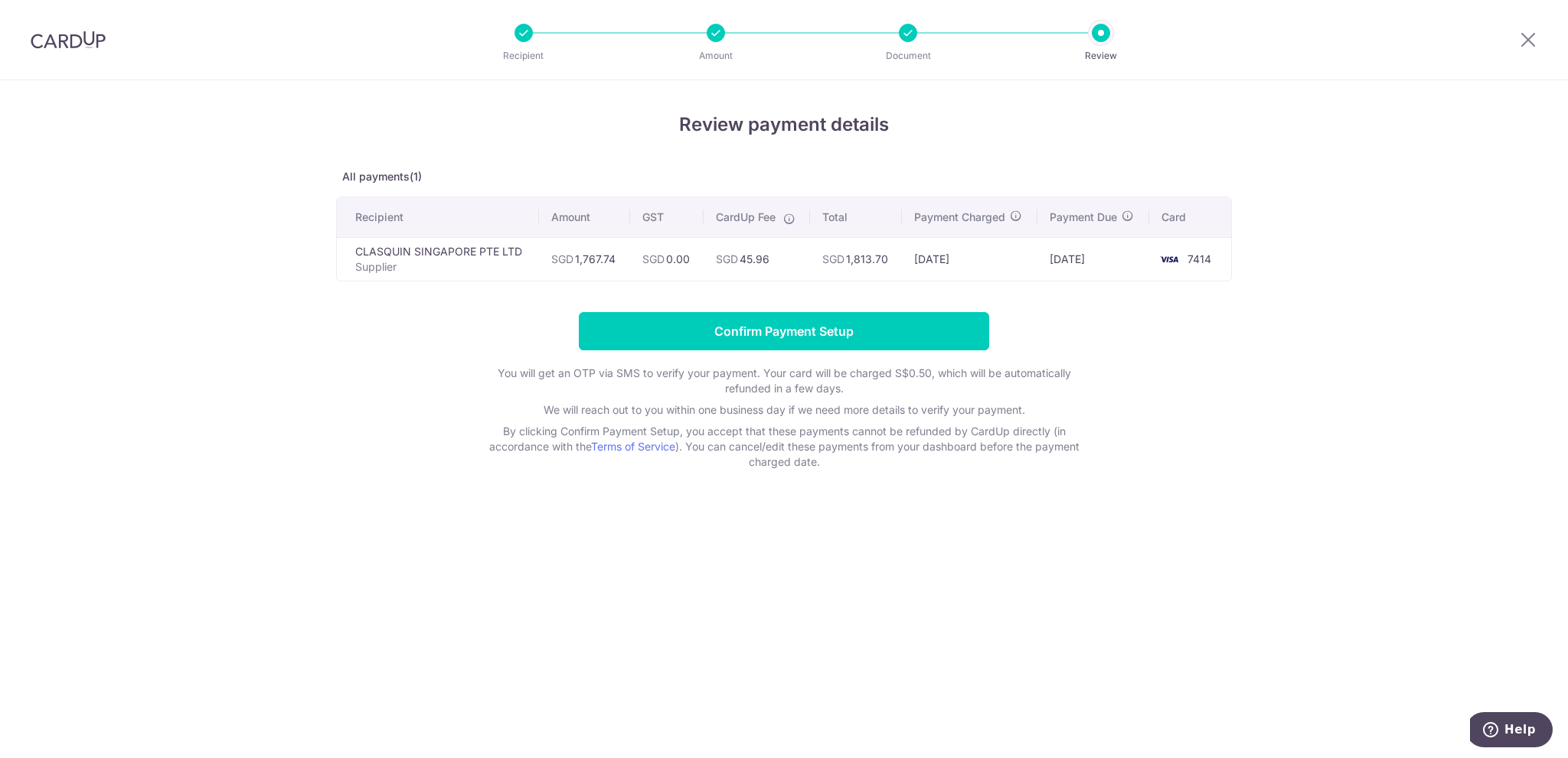
click at [607, 624] on div "Review payment details All payments(1) Recipient Amount GST CardUp Fee Total Pa…" at bounding box center [784, 419] width 1568 height 678
click at [840, 338] on input "Confirm Payment Setup" at bounding box center [784, 331] width 410 height 38
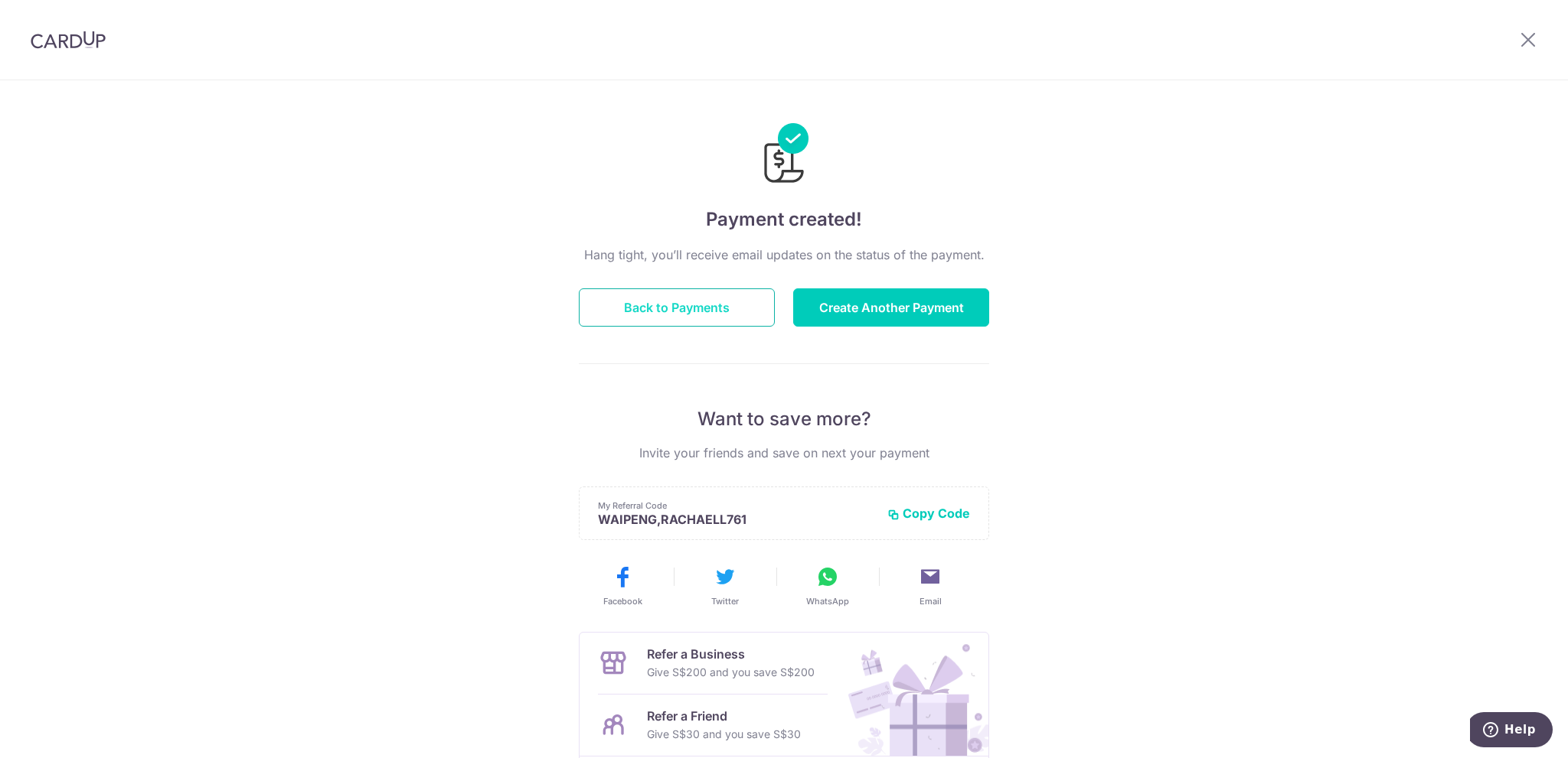
click at [701, 315] on button "Back to Payments" at bounding box center [677, 307] width 196 height 38
